Goal: Information Seeking & Learning: Compare options

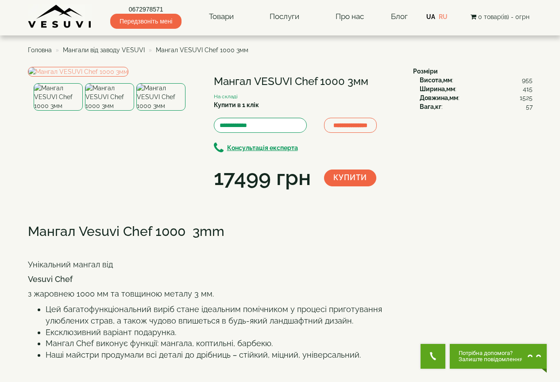
click at [116, 50] on span "Мангали від заводу VESUVI" at bounding box center [104, 49] width 82 height 7
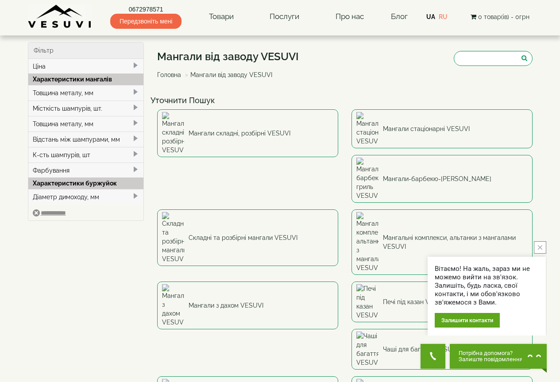
click at [112, 123] on div "Товщина металу, мм" at bounding box center [85, 123] width 115 height 15
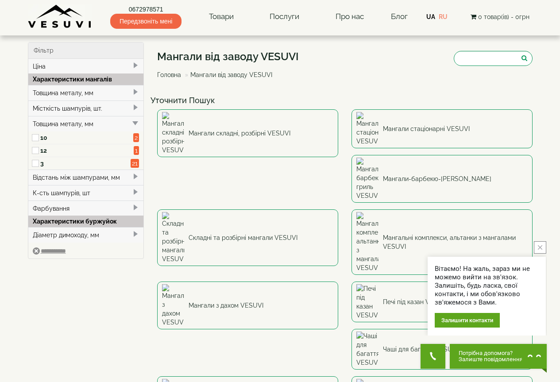
scroll to position [44, 0]
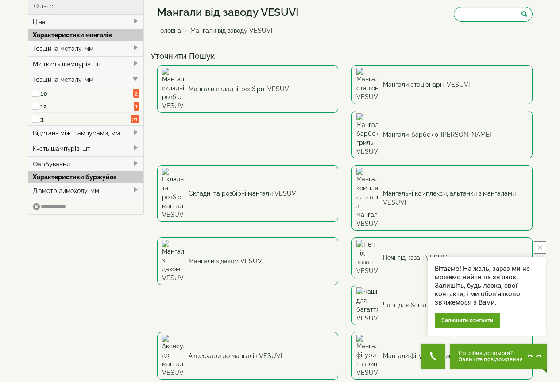
click at [92, 59] on div "Місткість шампурів, шт." at bounding box center [85, 63] width 115 height 15
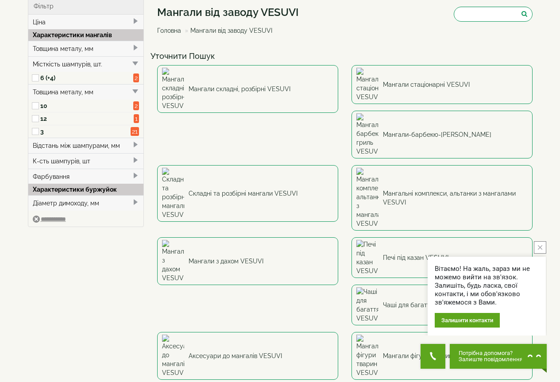
click at [74, 64] on div "Місткість шампурів, шт." at bounding box center [85, 63] width 115 height 15
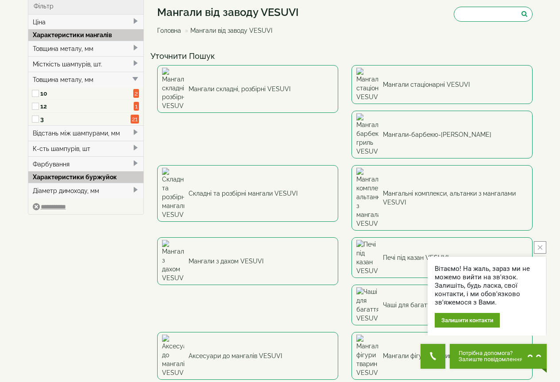
click at [76, 51] on div "Товщина металу, мм" at bounding box center [85, 48] width 115 height 15
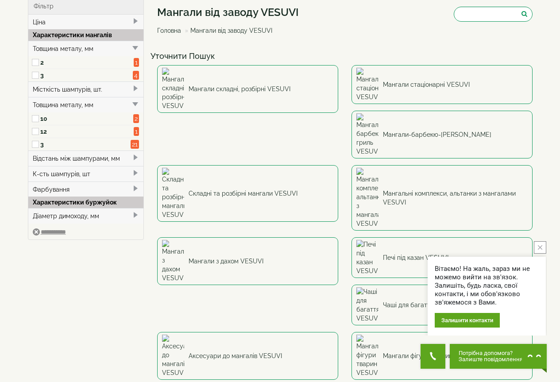
click at [78, 45] on div "Товщина металу, мм" at bounding box center [85, 48] width 115 height 15
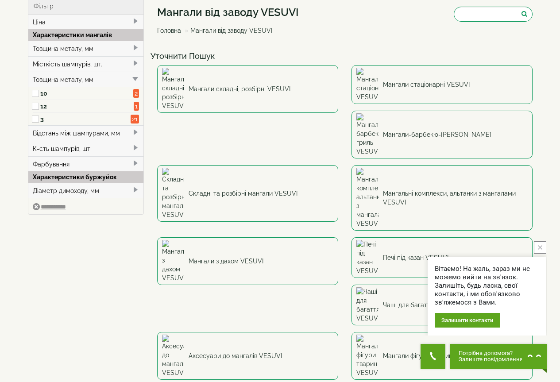
click at [106, 80] on div "Товщина металу, мм" at bounding box center [85, 79] width 115 height 15
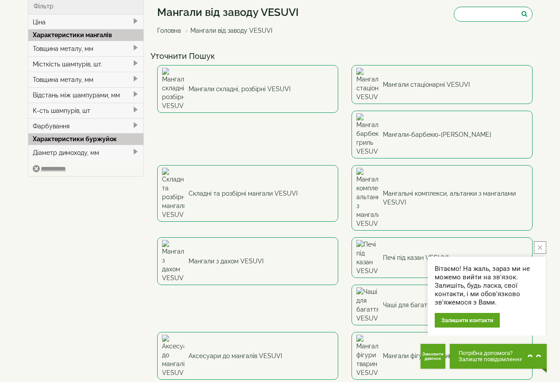
click at [90, 150] on div "Діаметр димоходу, мм" at bounding box center [85, 152] width 115 height 15
click at [85, 126] on div "Фарбування" at bounding box center [85, 125] width 115 height 15
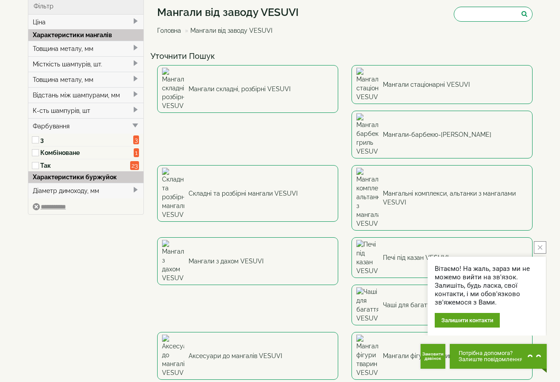
click at [85, 126] on div "Фарбування" at bounding box center [85, 125] width 115 height 15
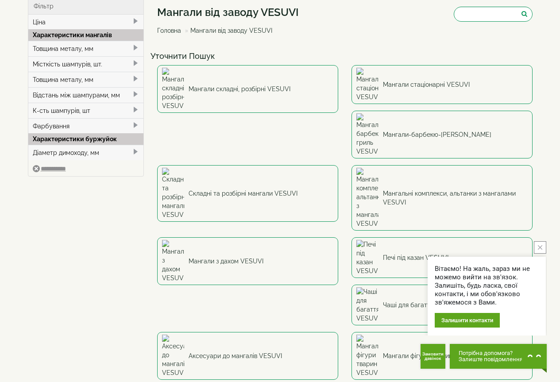
click at [86, 111] on div "К-сть шампурів, шт" at bounding box center [85, 110] width 115 height 15
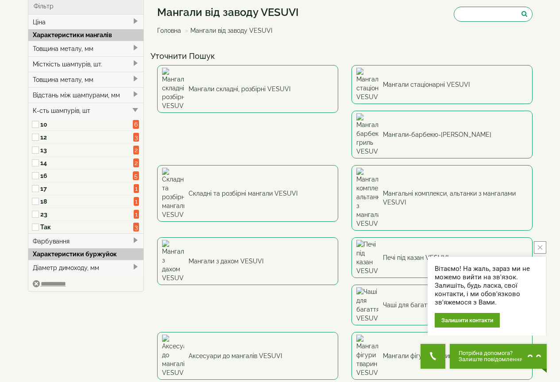
click at [43, 173] on label "16" at bounding box center [86, 175] width 93 height 9
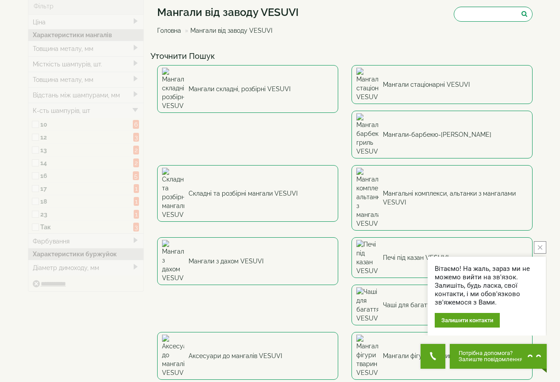
type input "****"
type input "*****"
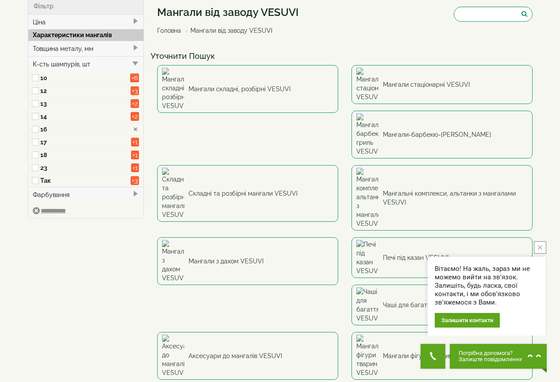
click at [42, 129] on label "16" at bounding box center [85, 129] width 90 height 9
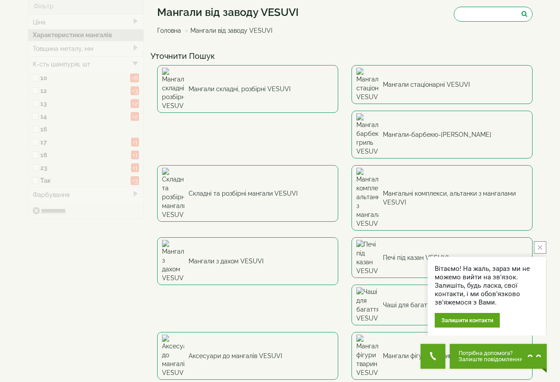
type input "***"
type input "******"
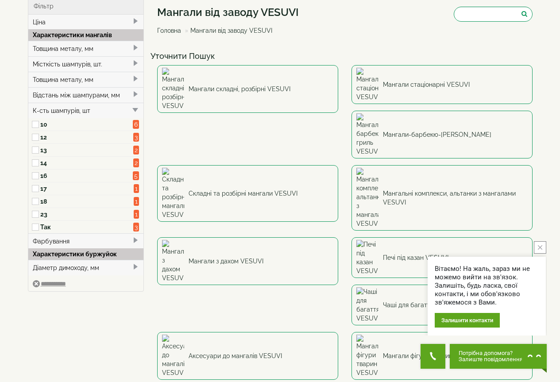
click at [43, 190] on label "17" at bounding box center [86, 188] width 93 height 9
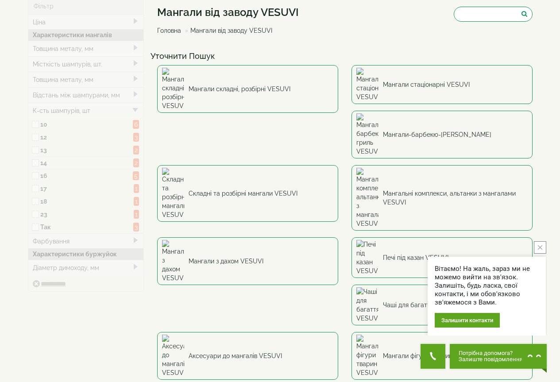
type input "****"
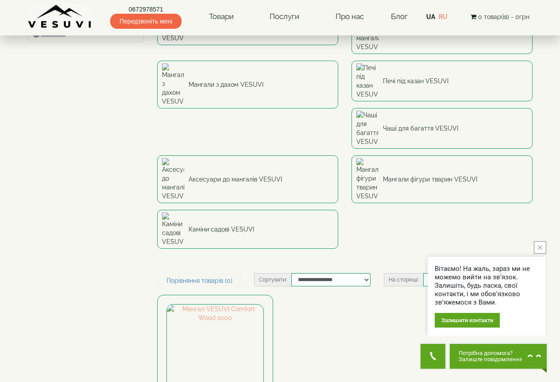
scroll to position [221, 0]
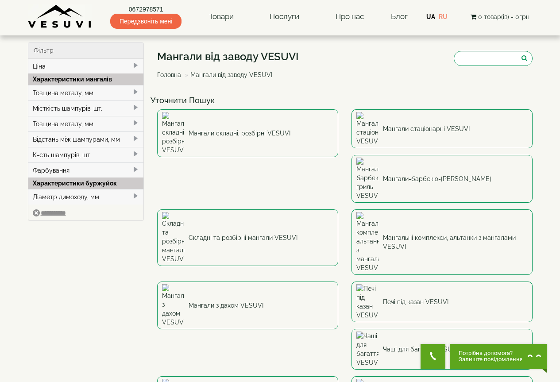
click at [62, 153] on div "К-сть шампурів, шт" at bounding box center [85, 154] width 115 height 15
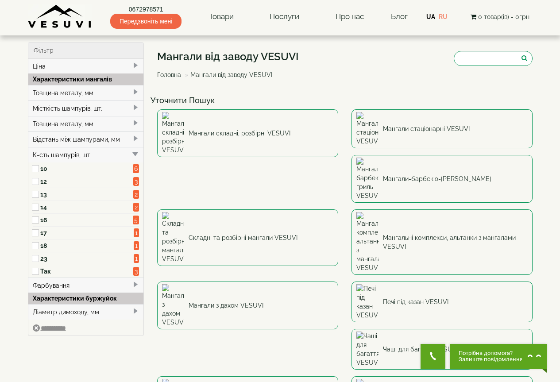
click at [44, 246] on label "18" at bounding box center [86, 245] width 93 height 9
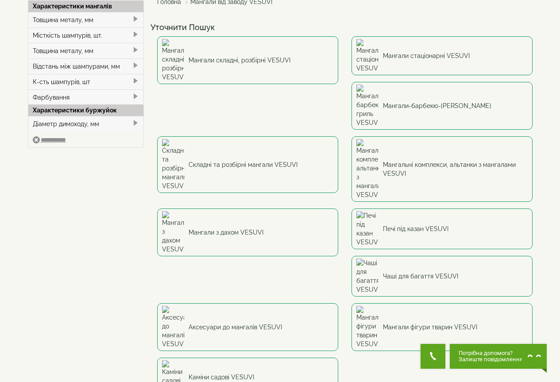
scroll to position [102, 0]
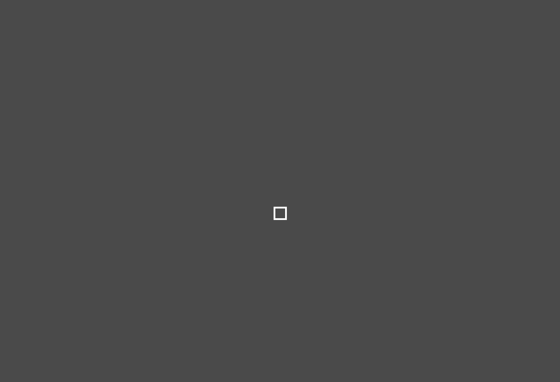
select select
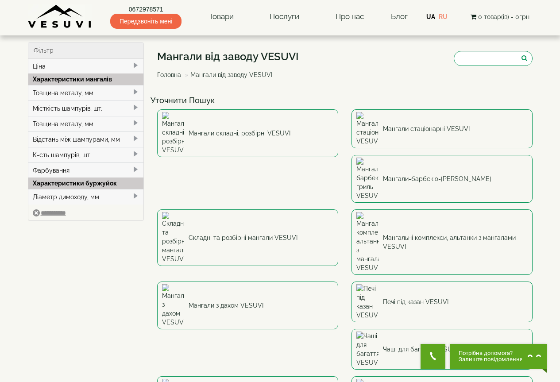
click at [66, 155] on div "К-сть шампурів, шт" at bounding box center [85, 154] width 115 height 15
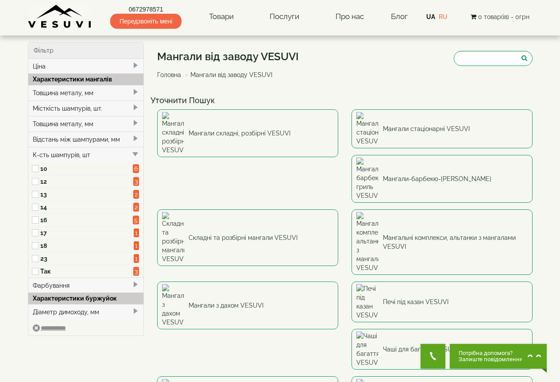
click at [45, 246] on label "18" at bounding box center [86, 245] width 93 height 9
type input "*****"
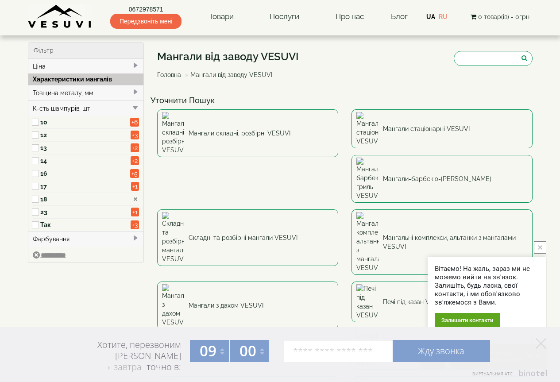
click at [40, 199] on label "18" at bounding box center [85, 199] width 90 height 9
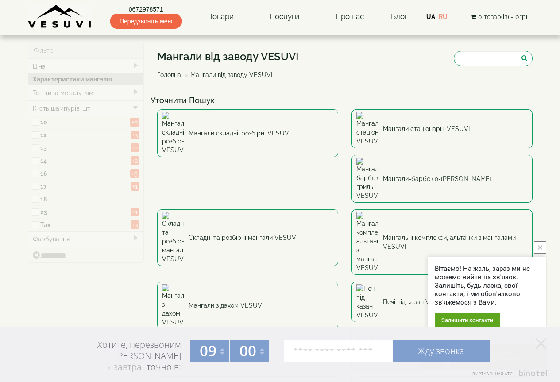
type input "***"
type input "******"
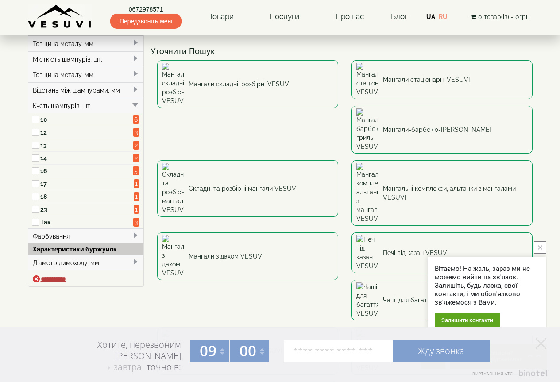
scroll to position [89, 0]
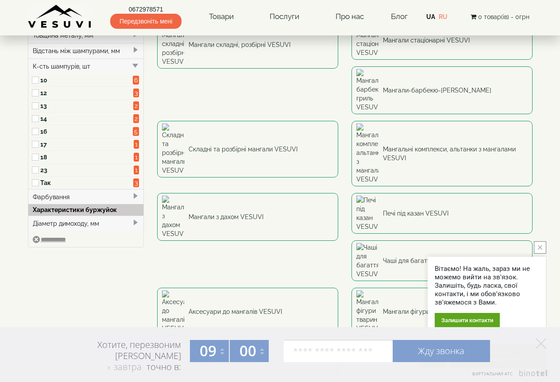
click at [42, 169] on label "23" at bounding box center [86, 169] width 93 height 9
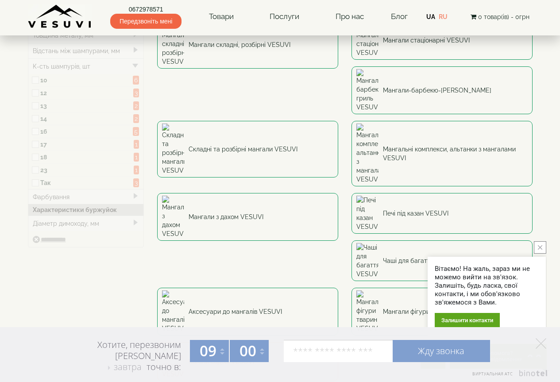
type input "*****"
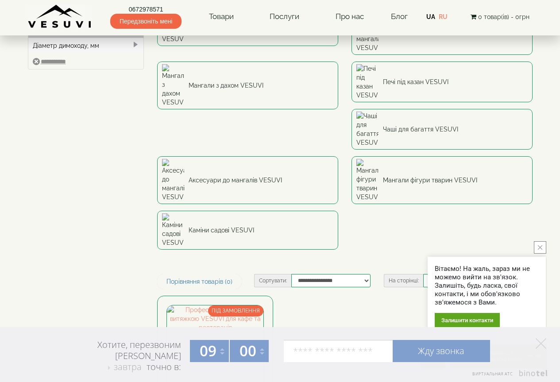
scroll to position [44, 0]
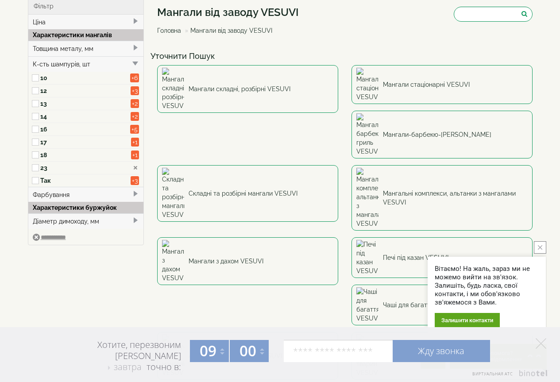
click at [42, 130] on label "16" at bounding box center [85, 129] width 90 height 9
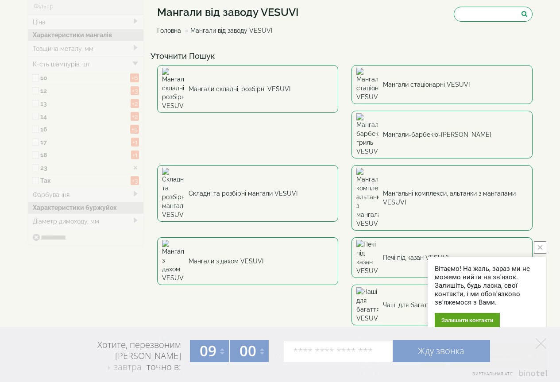
type input "****"
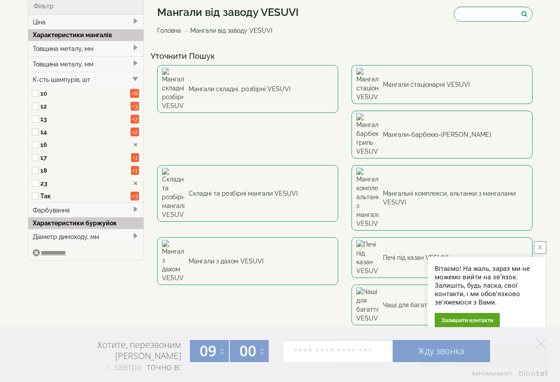
click at [44, 182] on label "23" at bounding box center [85, 183] width 90 height 9
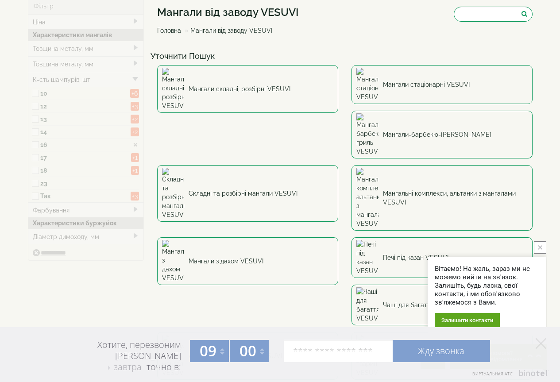
type input "*****"
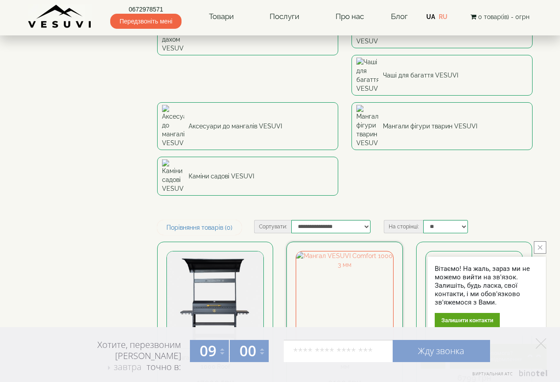
scroll to position [266, 0]
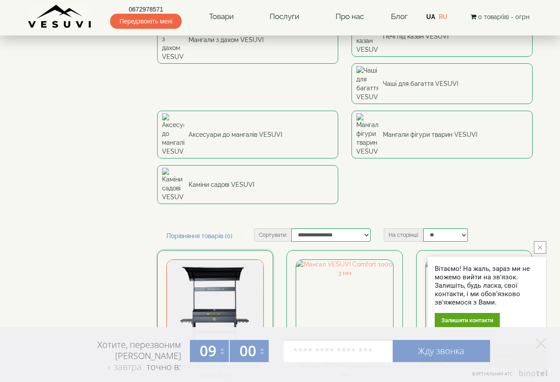
click at [222, 260] on img at bounding box center [215, 308] width 96 height 96
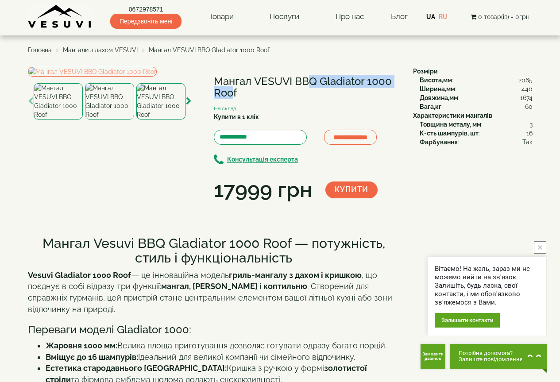
drag, startPoint x: 257, startPoint y: 80, endPoint x: 366, endPoint y: 77, distance: 108.4
click at [366, 77] on h1 "Мангал VESUVI BBQ Gladiator 1000 Roof" at bounding box center [307, 87] width 186 height 23
drag, startPoint x: 214, startPoint y: 79, endPoint x: 235, endPoint y: 98, distance: 29.1
click at [235, 98] on h1 "Мангал VESUVI BBQ Gladiator 1000 Roof" at bounding box center [307, 87] width 186 height 23
click at [254, 79] on h1 "Мангал VESUVI BBQ Gladiator 1000 Roof" at bounding box center [307, 87] width 186 height 23
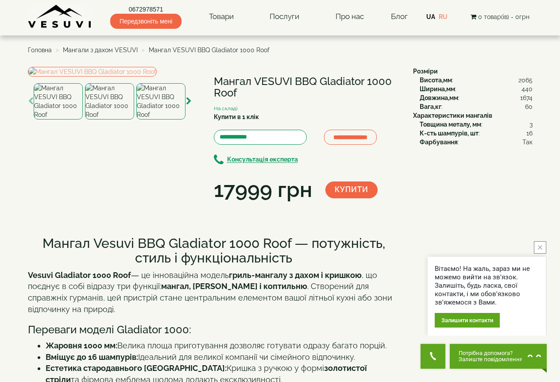
drag, startPoint x: 254, startPoint y: 80, endPoint x: 246, endPoint y: 96, distance: 18.6
click at [246, 96] on h1 "Мангал VESUVI BBQ Gladiator 1000 Roof" at bounding box center [307, 87] width 186 height 23
copy h1 "VESUVI BBQ Gladiator 1000 Roof"
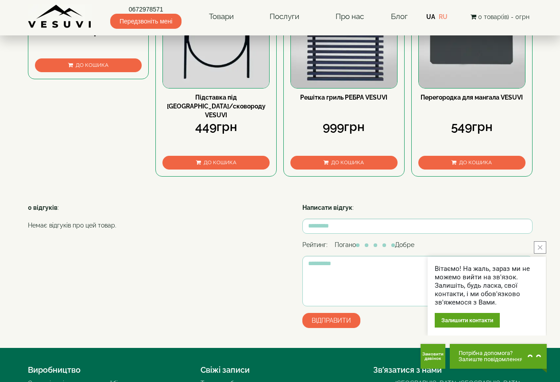
scroll to position [562, 0]
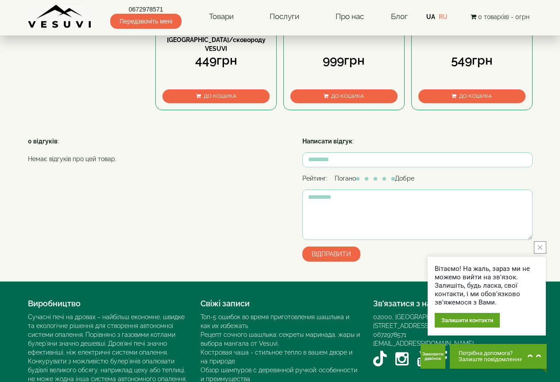
click at [542, 247] on icon "close button" at bounding box center [540, 247] width 4 height 4
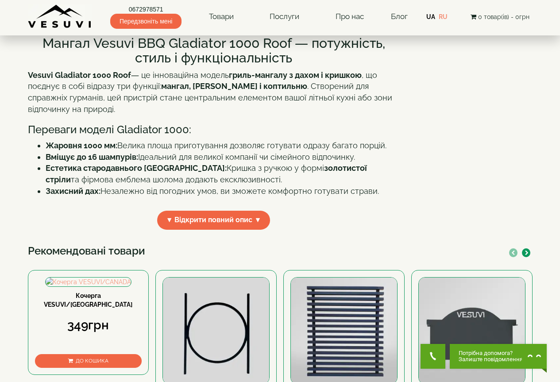
scroll to position [296, 0]
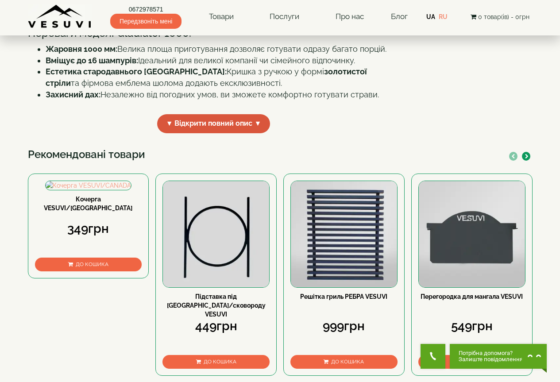
click at [254, 133] on span "▼ Відкрити повний опис ▼" at bounding box center [213, 123] width 113 height 19
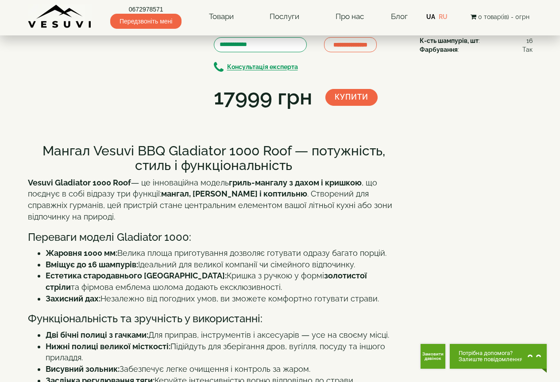
scroll to position [31, 0]
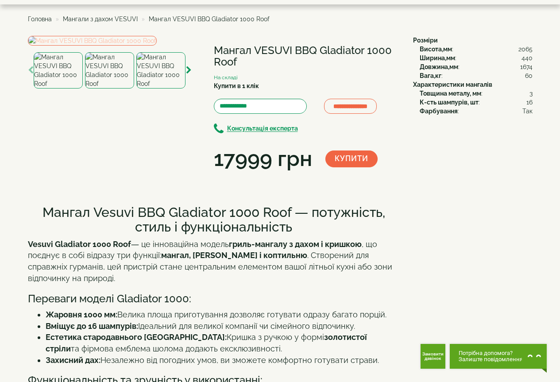
click at [108, 46] on img at bounding box center [92, 41] width 129 height 10
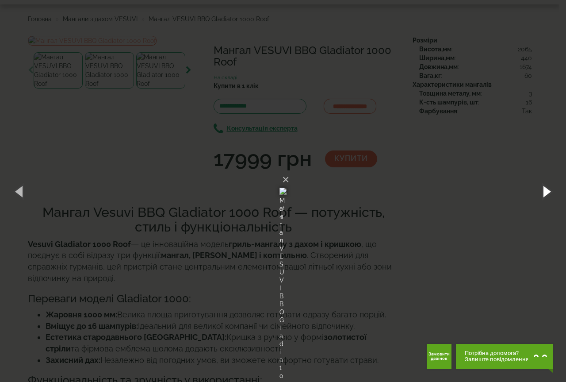
click at [546, 186] on button "button" at bounding box center [547, 191] width 40 height 49
click at [551, 191] on button "button" at bounding box center [547, 191] width 40 height 49
click at [557, 192] on button "button" at bounding box center [547, 191] width 40 height 49
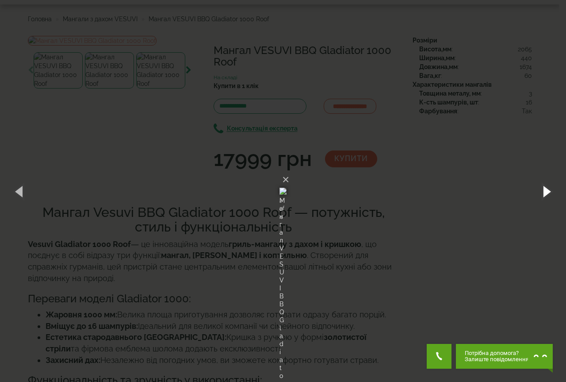
click at [559, 192] on button "button" at bounding box center [547, 191] width 40 height 49
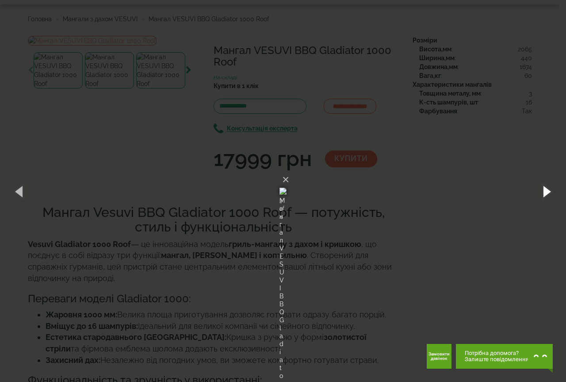
click at [559, 192] on button "button" at bounding box center [547, 191] width 40 height 49
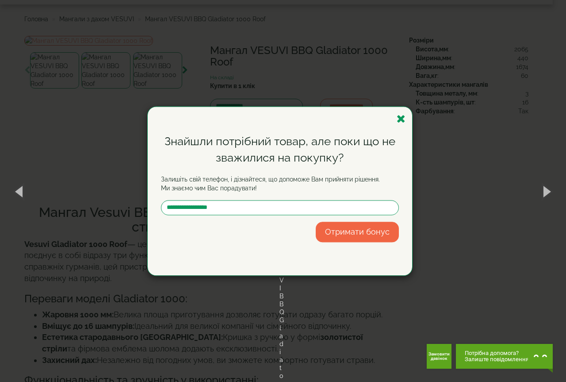
click at [497, 248] on div "Знайшли потрібний товар, але поки що не зважилися на покупку? Залишіть свій тел…" at bounding box center [283, 191] width 566 height 382
click at [404, 115] on icon "button" at bounding box center [401, 118] width 9 height 11
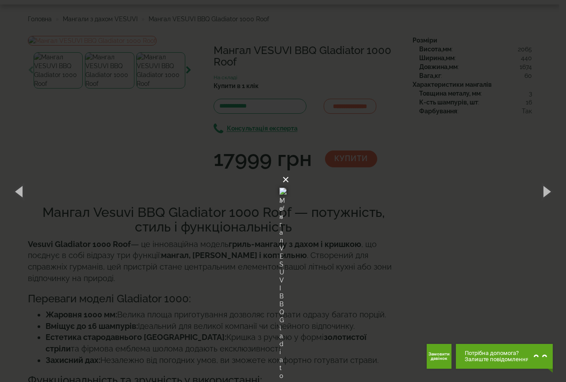
click at [289, 170] on button "×" at bounding box center [285, 179] width 7 height 19
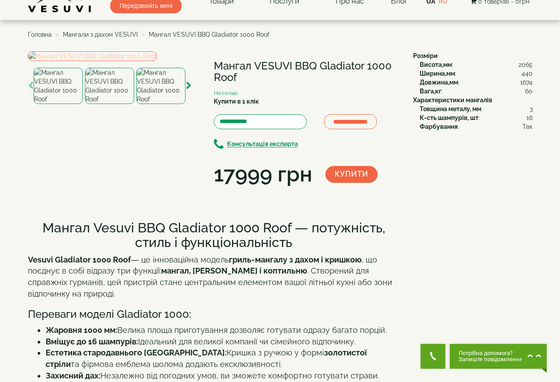
scroll to position [0, 0]
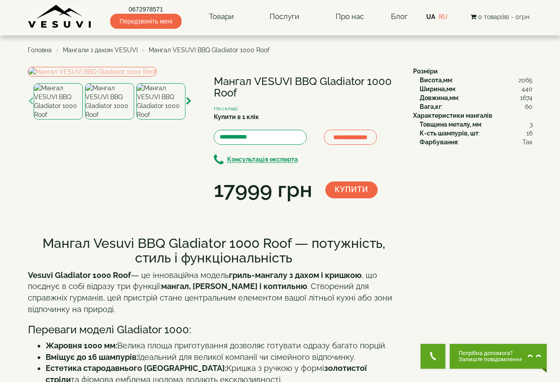
click at [113, 52] on span "Мангали з дахом VESUVI" at bounding box center [100, 49] width 75 height 7
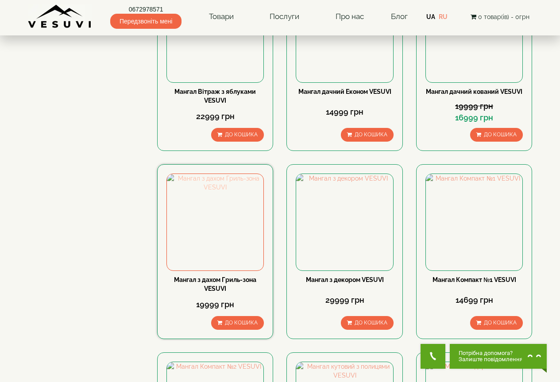
scroll to position [354, 0]
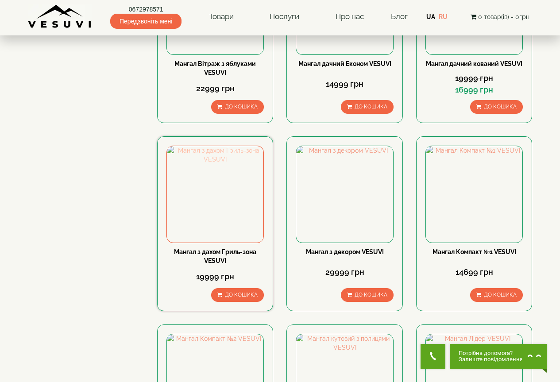
click at [221, 197] on img at bounding box center [215, 194] width 96 height 96
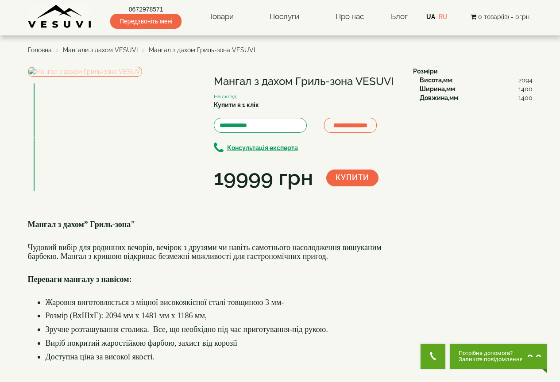
click at [103, 77] on img at bounding box center [85, 72] width 114 height 10
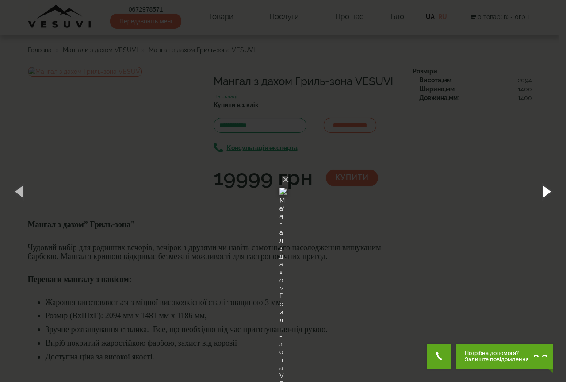
click at [539, 191] on button "button" at bounding box center [547, 191] width 40 height 49
click at [546, 188] on button "button" at bounding box center [547, 191] width 40 height 49
click at [446, 222] on div "× Мангал з дахом Гриль-зона VESUVI 2 of 2 Loading..." at bounding box center [283, 191] width 566 height 382
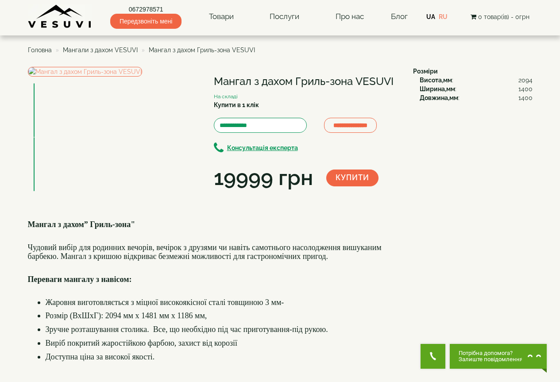
click at [31, 49] on span "Головна" at bounding box center [40, 49] width 24 height 7
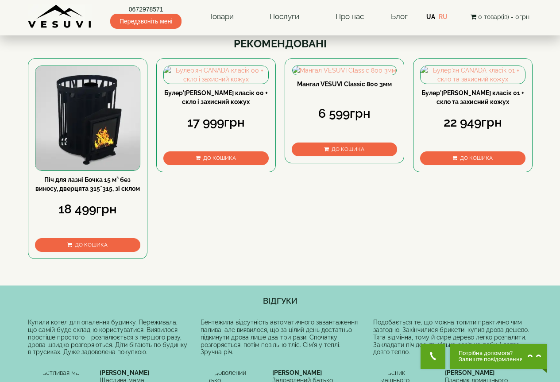
scroll to position [221, 0]
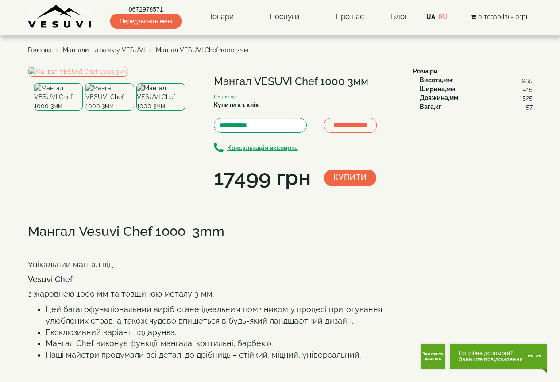
drag, startPoint x: 254, startPoint y: 85, endPoint x: 344, endPoint y: 83, distance: 89.9
click at [344, 83] on h1 "Мангал VESUVI Chef 1000 3мм" at bounding box center [307, 82] width 186 height 12
copy h1 "VESUVI Chef 1000"
click at [69, 111] on img at bounding box center [58, 96] width 49 height 27
click at [63, 111] on img at bounding box center [58, 96] width 49 height 27
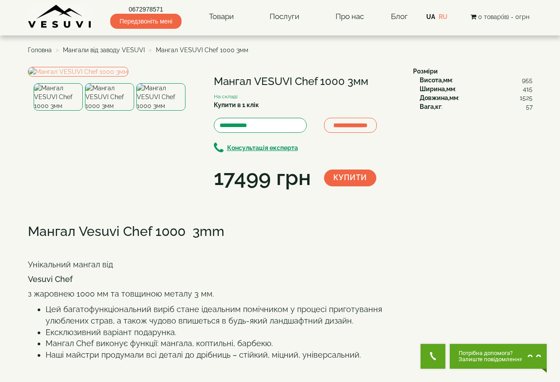
click at [164, 111] on img at bounding box center [160, 96] width 49 height 27
click at [115, 111] on img at bounding box center [109, 96] width 49 height 27
click at [58, 111] on img at bounding box center [58, 96] width 49 height 27
click at [162, 111] on img at bounding box center [160, 96] width 49 height 27
click at [123, 46] on li "Мангали від заводу VESUVI" at bounding box center [99, 50] width 91 height 9
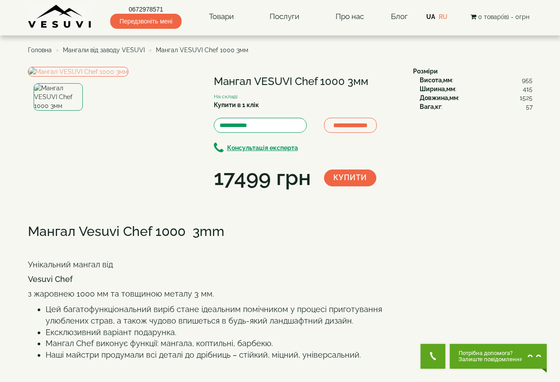
click at [124, 50] on span "Мангали від заводу VESUVI" at bounding box center [104, 49] width 82 height 7
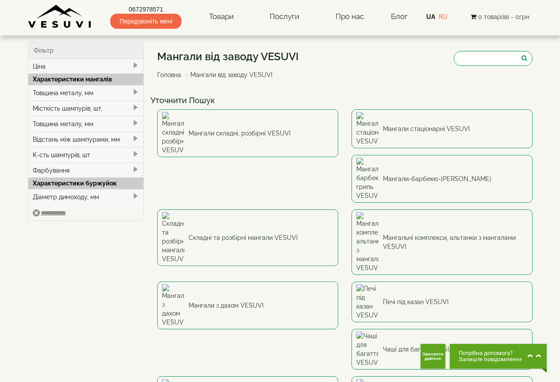
click at [78, 156] on div "К-сть шампурів, шт" at bounding box center [85, 154] width 115 height 15
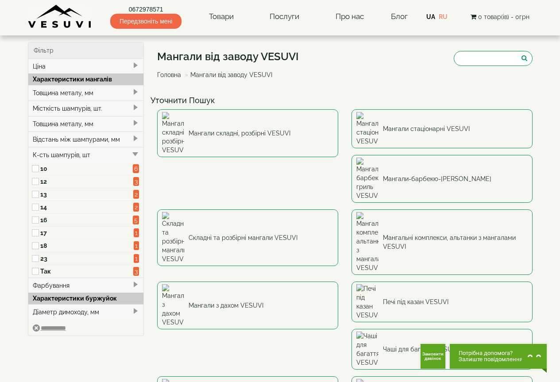
click at [42, 219] on label "16" at bounding box center [86, 219] width 93 height 9
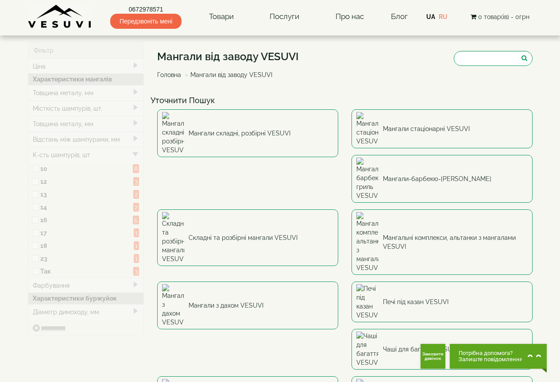
type input "****"
type input "*****"
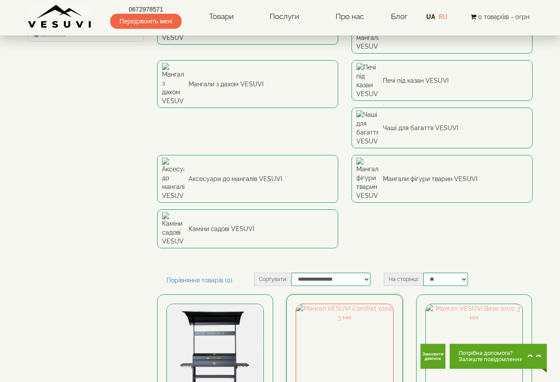
scroll to position [398, 0]
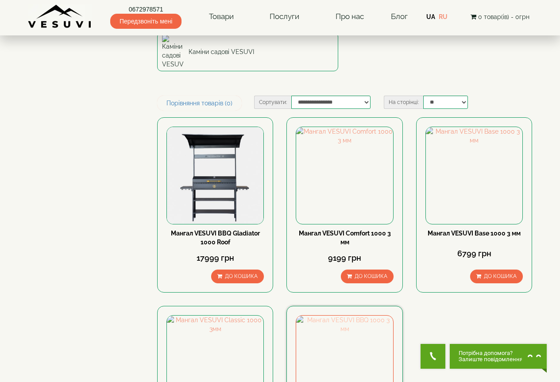
click at [345, 316] on img at bounding box center [344, 364] width 96 height 96
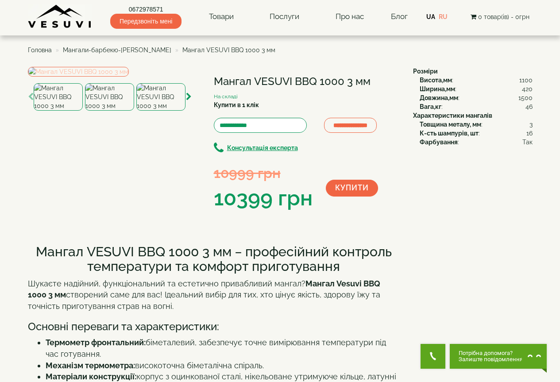
click at [125, 77] on img at bounding box center [78, 72] width 101 height 10
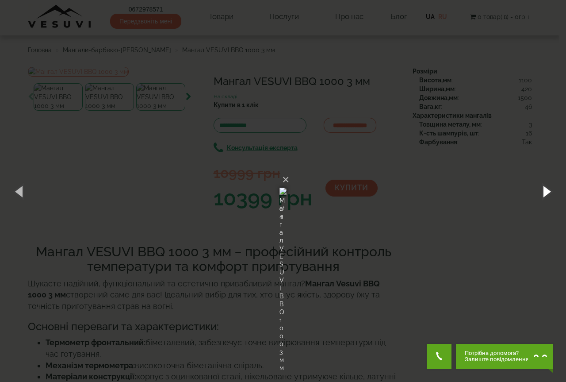
click at [547, 193] on button "button" at bounding box center [547, 191] width 40 height 49
click at [546, 192] on button "button" at bounding box center [547, 191] width 40 height 49
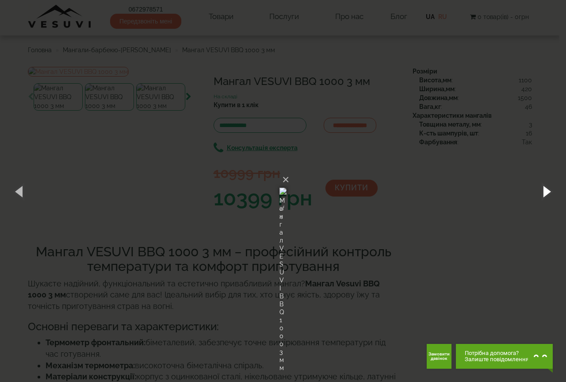
click at [546, 192] on button "button" at bounding box center [547, 191] width 40 height 49
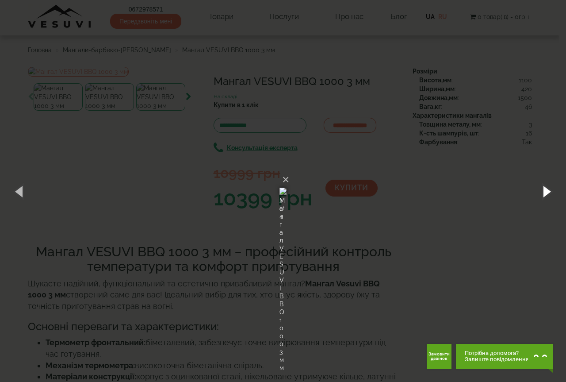
click at [546, 192] on button "button" at bounding box center [547, 191] width 40 height 49
click at [472, 61] on div "× Мангал VESUVI BBQ 1000 3 мм 1 of 4 Loading..." at bounding box center [283, 191] width 566 height 382
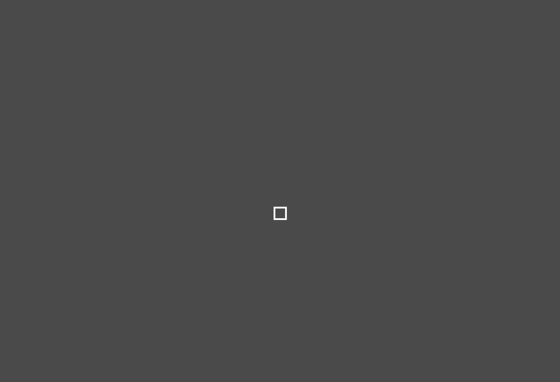
select select
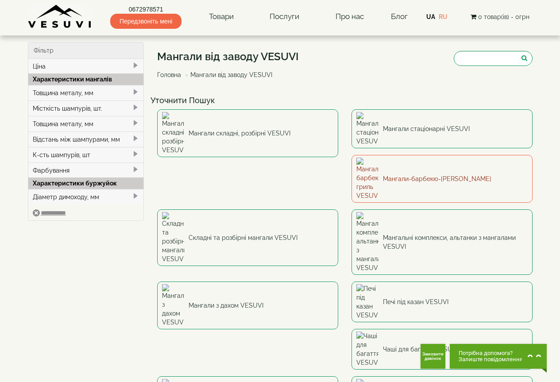
click at [351, 158] on link "Мангали-барбекю-[PERSON_NAME]" at bounding box center [441, 179] width 181 height 48
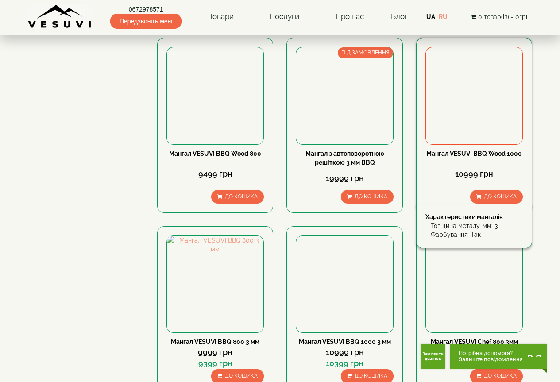
scroll to position [752, 0]
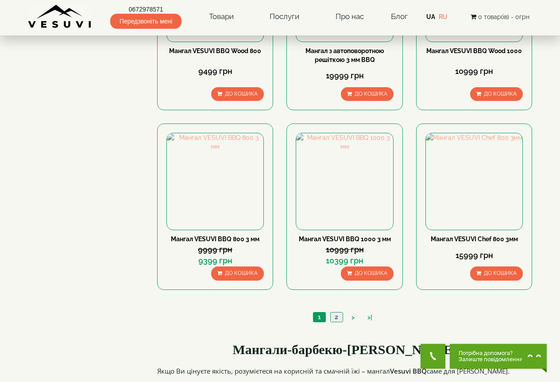
click at [333, 318] on link "2" at bounding box center [336, 316] width 12 height 9
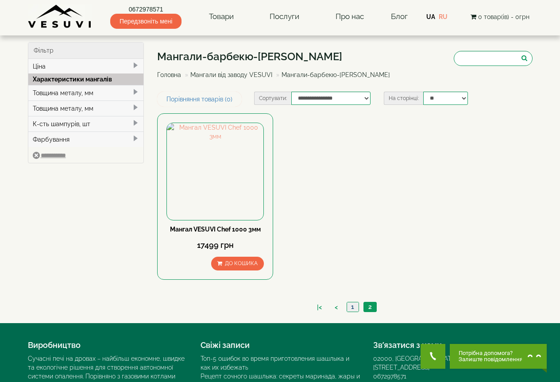
click at [351, 309] on link "1" at bounding box center [352, 306] width 12 height 9
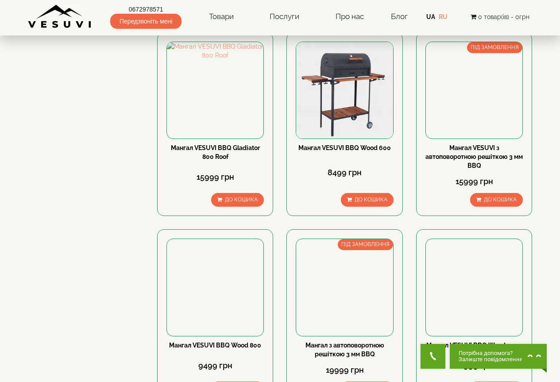
scroll to position [443, 0]
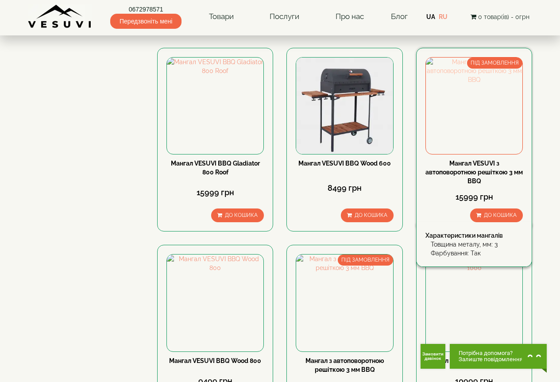
click at [471, 97] on img at bounding box center [474, 106] width 96 height 96
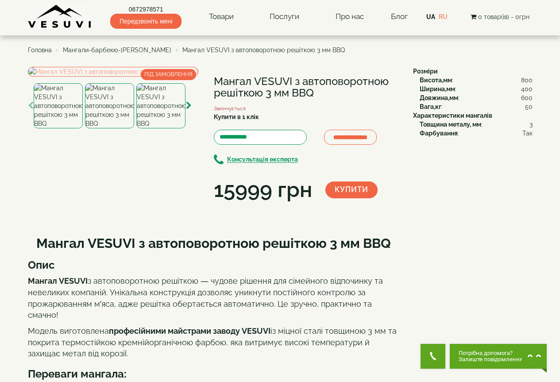
click at [58, 128] on img at bounding box center [58, 105] width 49 height 45
click at [122, 128] on img at bounding box center [109, 105] width 49 height 45
click at [162, 128] on img at bounding box center [160, 105] width 49 height 45
click at [188, 110] on icon "button" at bounding box center [189, 106] width 6 height 8
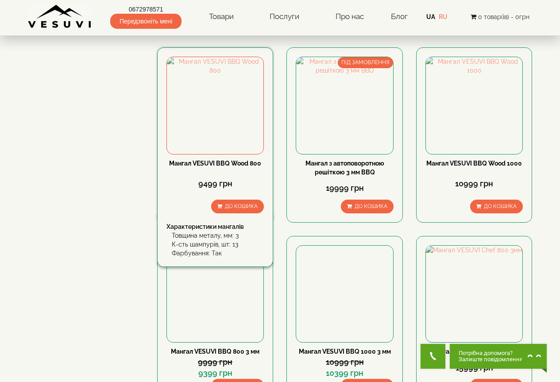
scroll to position [707, 0]
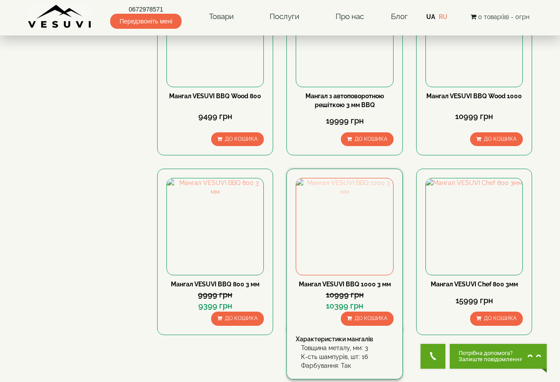
click at [338, 222] on img at bounding box center [344, 226] width 96 height 96
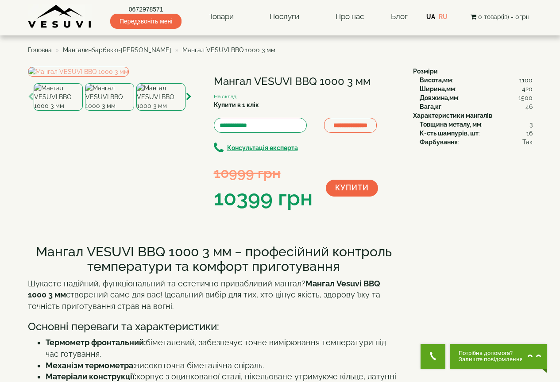
click at [109, 111] on img at bounding box center [109, 96] width 49 height 27
click at [57, 111] on img at bounding box center [58, 96] width 49 height 27
click at [166, 111] on img at bounding box center [160, 96] width 49 height 27
